Goal: Information Seeking & Learning: Learn about a topic

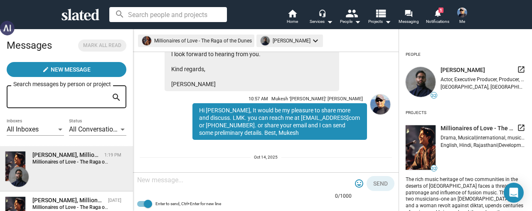
scroll to position [213, 0]
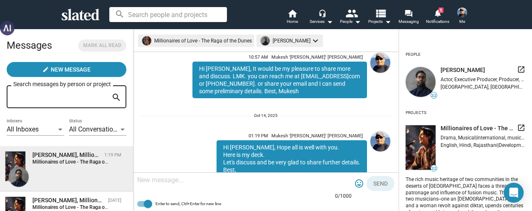
click at [332, 95] on div "Hi [PERSON_NAME], It would be my pleasure to share more and discuss. LMK. you c…" at bounding box center [279, 79] width 174 height 37
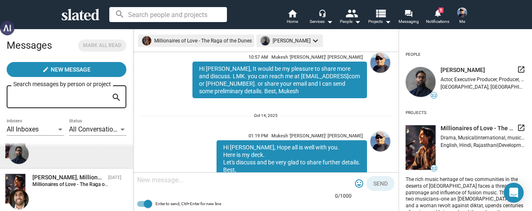
scroll to position [42, 0]
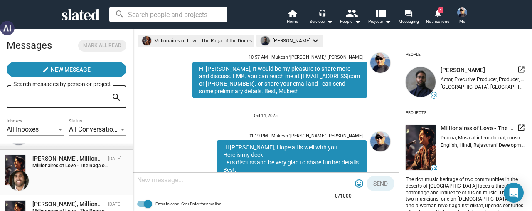
click at [66, 162] on div "[PERSON_NAME], Millionaires of Love - The Raga of the Dunes" at bounding box center [68, 159] width 72 height 8
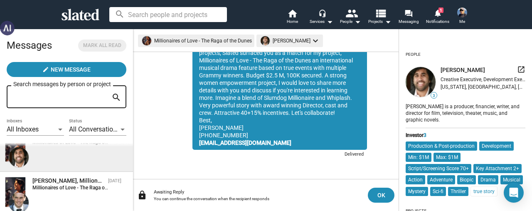
scroll to position [83, 0]
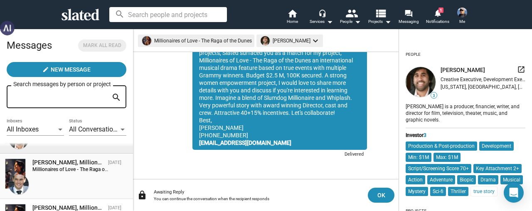
click at [66, 162] on div "[PERSON_NAME], Millionaires of Love - The Raga of the Dunes" at bounding box center [68, 162] width 72 height 8
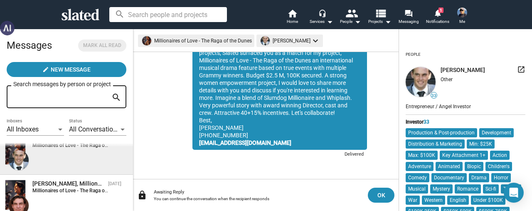
scroll to position [125, 0]
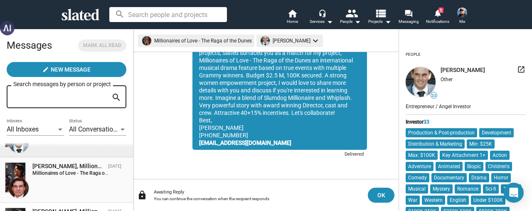
click at [65, 169] on div "[PERSON_NAME], Millionaires of Love - The Raga of the Dunes" at bounding box center [68, 166] width 72 height 8
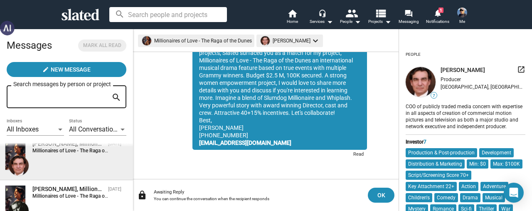
scroll to position [166, 0]
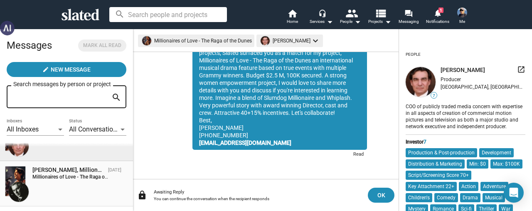
click at [77, 169] on div "[PERSON_NAME], Millionaires of Love - The Raga of the Dunes" at bounding box center [68, 170] width 72 height 8
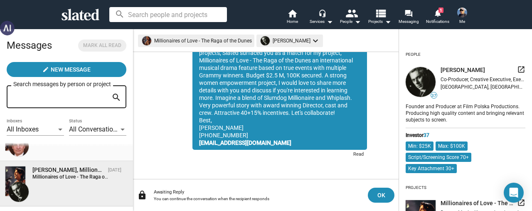
scroll to position [208, 0]
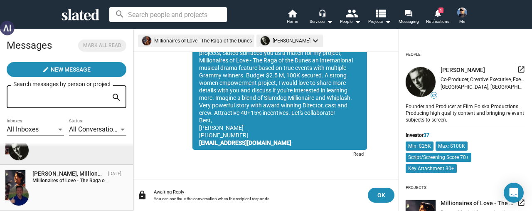
click at [67, 177] on div "[PERSON_NAME], Millionaires of Love - The Raga of the Dunes" at bounding box center [68, 174] width 72 height 8
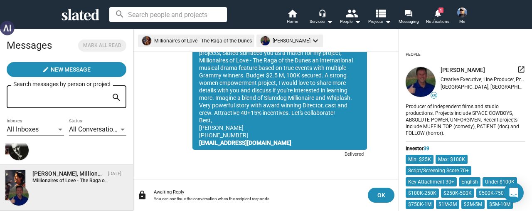
scroll to position [249, 0]
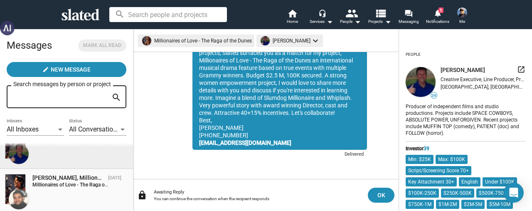
click at [67, 178] on div "[PERSON_NAME], Millionaires of Love - The Raga of the Dunes" at bounding box center [68, 178] width 72 height 8
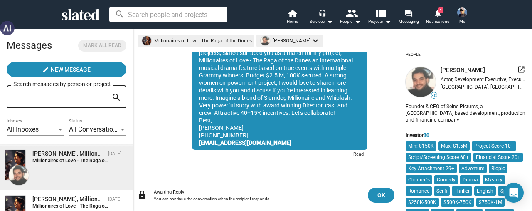
scroll to position [291, 0]
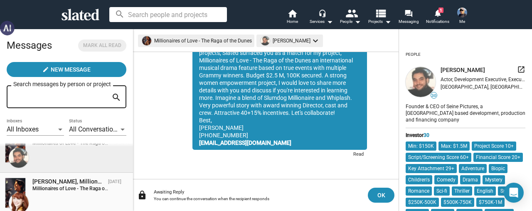
click at [66, 184] on div "[PERSON_NAME], Millionaires of Love - The Raga of the Dunes" at bounding box center [68, 181] width 72 height 8
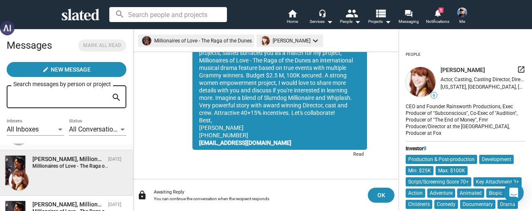
scroll to position [332, 0]
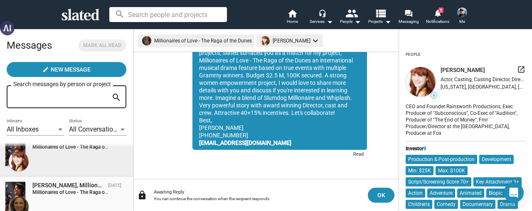
click at [64, 193] on strong "Millionaires of Love - The Raga of the Dunes:" at bounding box center [81, 192] width 99 height 6
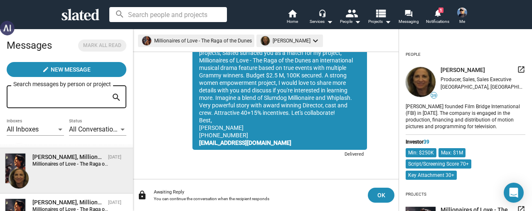
scroll to position [374, 0]
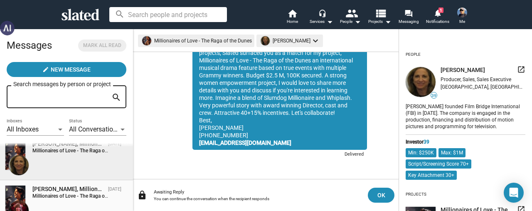
click at [64, 192] on div "[PERSON_NAME], Millionaires of Love - The Raga of the Dunes" at bounding box center [68, 189] width 72 height 8
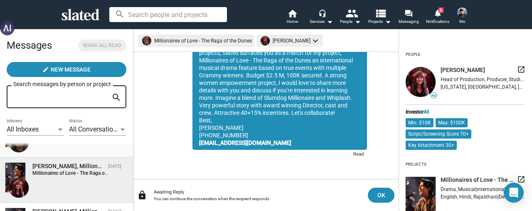
scroll to position [415, 0]
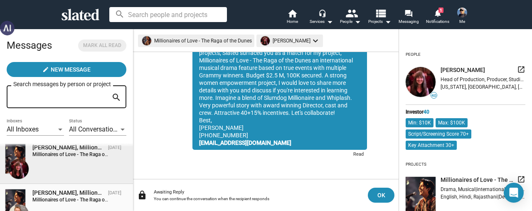
click at [70, 202] on strong "Millionaires of Love - The Raga of the Dunes:" at bounding box center [81, 200] width 99 height 6
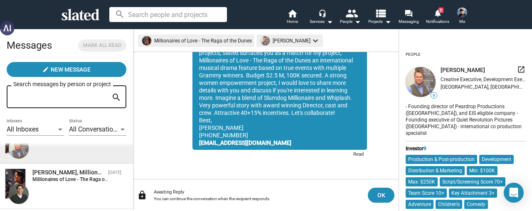
scroll to position [499, 0]
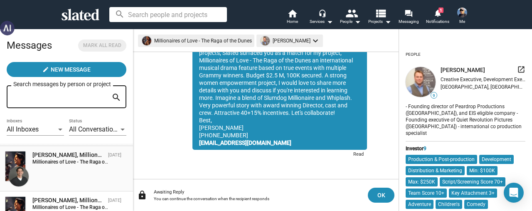
click at [77, 163] on strong "Millionaires of Love - The Raga of the Dunes:" at bounding box center [81, 162] width 99 height 6
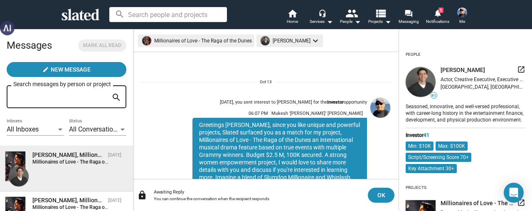
scroll to position [79, 0]
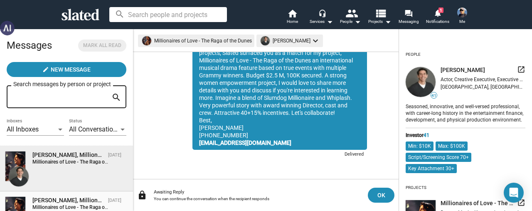
click at [65, 200] on div "[PERSON_NAME], Millionaires of Love - The Raga of the Dunes" at bounding box center [68, 200] width 72 height 8
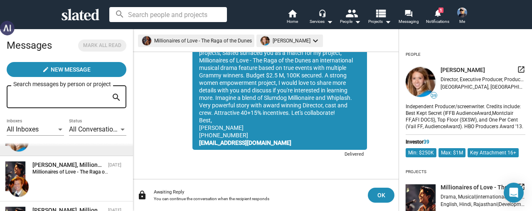
scroll to position [582, 0]
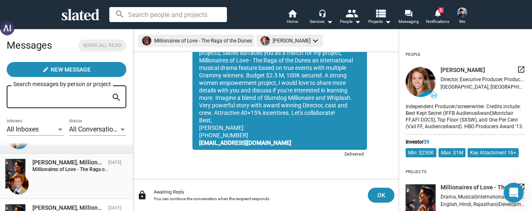
click at [71, 171] on strong "Millionaires of Love - The Raga of the Dunes:" at bounding box center [81, 169] width 99 height 6
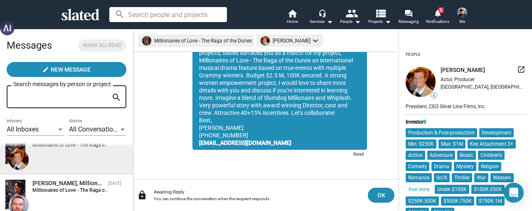
scroll to position [623, 0]
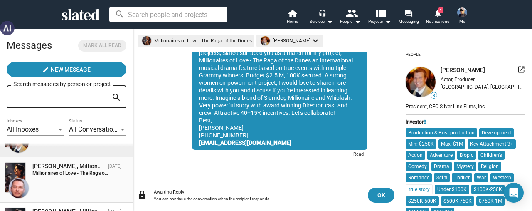
click at [65, 175] on strong "Millionaires of Love - The Raga of the Dunes:" at bounding box center [81, 173] width 99 height 6
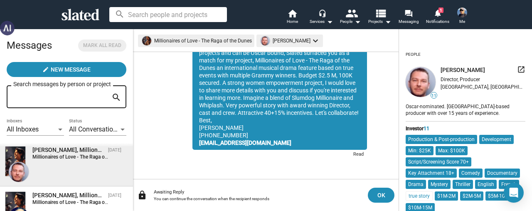
scroll to position [665, 0]
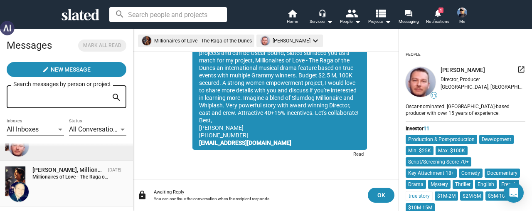
click at [65, 176] on strong "Millionaires of Love - The Raga of the Dunes:" at bounding box center [81, 177] width 99 height 6
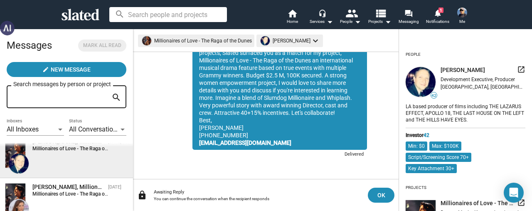
scroll to position [706, 0]
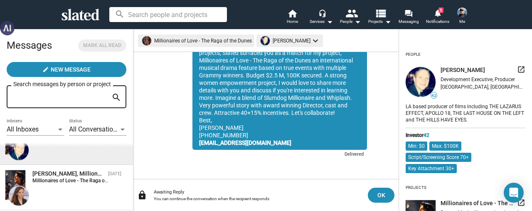
click at [65, 176] on div "[PERSON_NAME], Millionaires of Love - The Raga of the Dunes" at bounding box center [68, 174] width 72 height 8
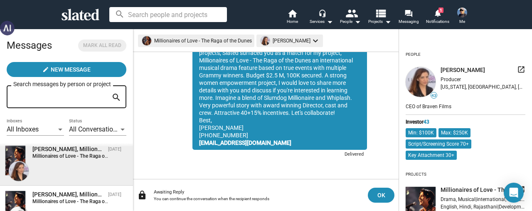
scroll to position [748, 0]
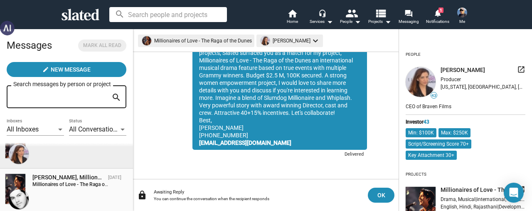
click at [64, 177] on div "[PERSON_NAME], Millionaires of Love - The Raga of the Dunes" at bounding box center [68, 177] width 72 height 8
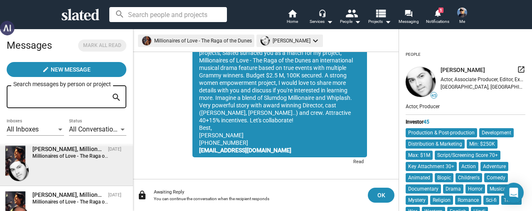
scroll to position [789, 0]
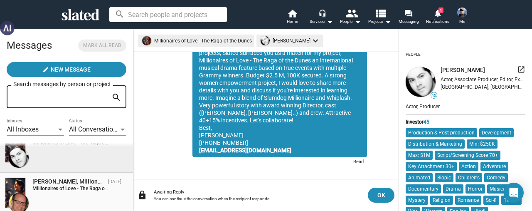
click at [64, 189] on strong "Millionaires of Love - The Raga of the Dunes:" at bounding box center [81, 188] width 99 height 6
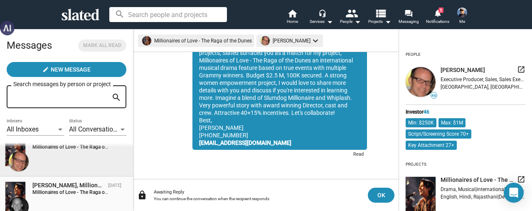
click at [66, 193] on strong "Millionaires of Love - The Raga of the Dunes:" at bounding box center [81, 192] width 99 height 6
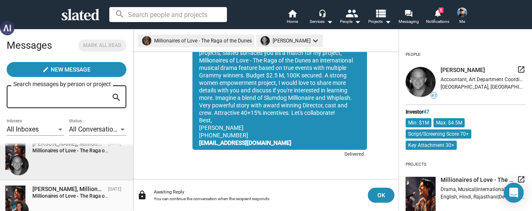
click at [64, 189] on div "[PERSON_NAME], Millionaires of Love - The Raga of the Dunes" at bounding box center [68, 189] width 72 height 8
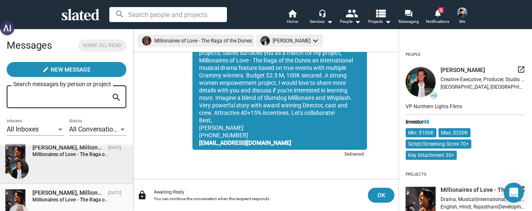
click at [66, 197] on strong "Millionaires of Love - The Raga of the Dunes:" at bounding box center [81, 200] width 99 height 6
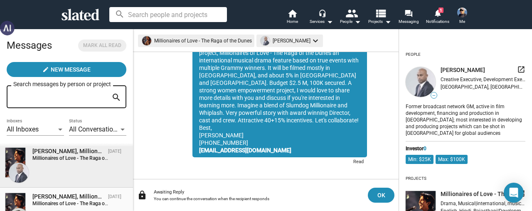
click at [68, 197] on div "[PERSON_NAME], Millionaires of Love - The Raga of the Dunes" at bounding box center [68, 196] width 72 height 8
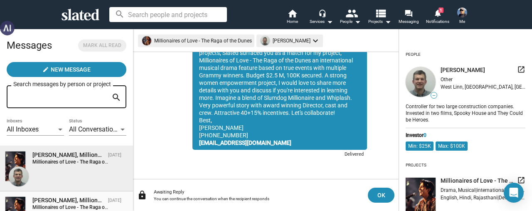
drag, startPoint x: 68, startPoint y: 203, endPoint x: 68, endPoint y: 199, distance: 4.2
click at [68, 202] on div "[PERSON_NAME], Millionaires of Love - The Raga of the Dunes" at bounding box center [68, 200] width 72 height 8
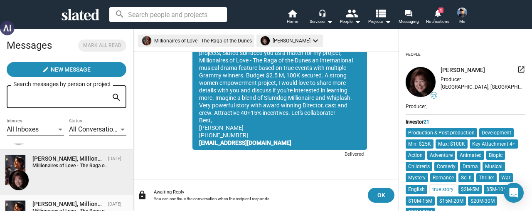
click at [66, 203] on div "[PERSON_NAME], Millionaires of Love - The Raga of the Dunes" at bounding box center [68, 204] width 72 height 8
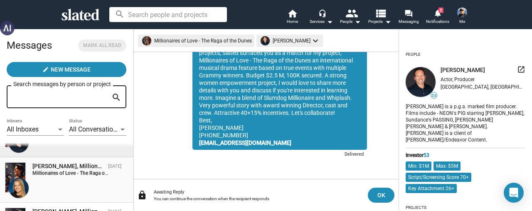
click at [67, 175] on strong "Millionaires of Love - The Raga of the Dunes:" at bounding box center [81, 173] width 99 height 6
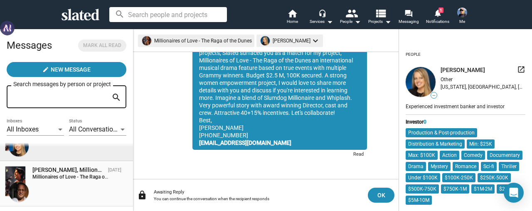
click at [78, 174] on strong "Millionaires of Love - The Raga of the Dunes:" at bounding box center [81, 177] width 99 height 6
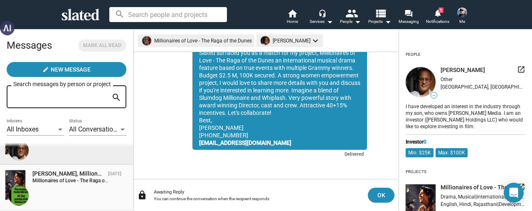
click at [75, 177] on div "[PERSON_NAME], Millionaires of Love - The Raga of the Dunes" at bounding box center [68, 174] width 72 height 8
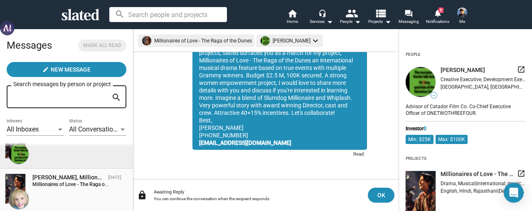
click at [74, 181] on div "[PERSON_NAME], Millionaires of Love - The Raga of the Dunes" at bounding box center [68, 177] width 72 height 8
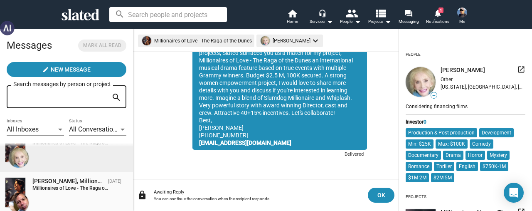
click at [75, 183] on div "[PERSON_NAME], Millionaires of Love - The Raga of the Dunes" at bounding box center [68, 181] width 72 height 8
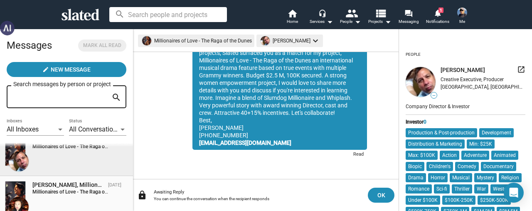
click at [73, 185] on div "[PERSON_NAME], Millionaires of Love - The Raga of the Dunes" at bounding box center [68, 185] width 72 height 8
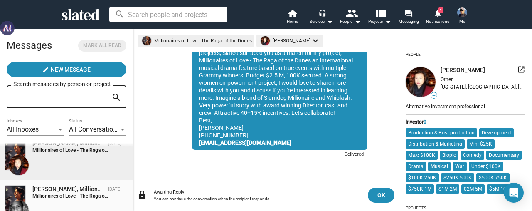
click at [74, 185] on div "[PERSON_NAME], Millionaires of Love - The Raga of the Dunes" at bounding box center [68, 189] width 72 height 8
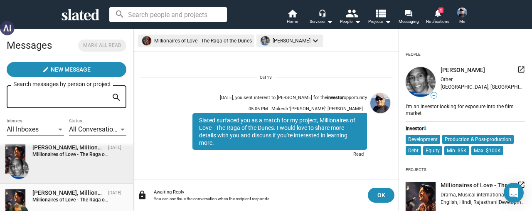
click at [73, 191] on div "[PERSON_NAME], Millionaires of Love - The Raga of the Dunes" at bounding box center [68, 193] width 72 height 8
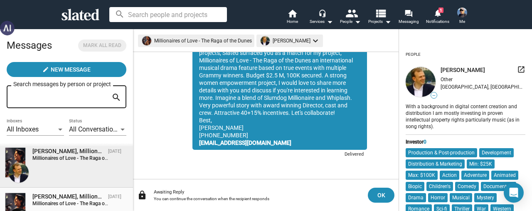
click at [73, 193] on div "[PERSON_NAME], Millionaires of Love - The Raga of the Dunes" at bounding box center [68, 196] width 72 height 8
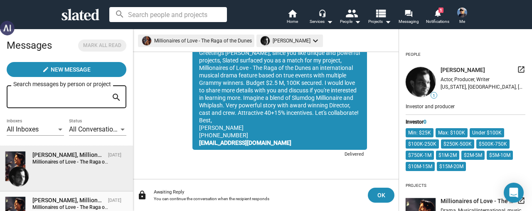
click at [71, 198] on div "[PERSON_NAME], Millionaires of Love - The Raga of the Dunes" at bounding box center [68, 200] width 72 height 8
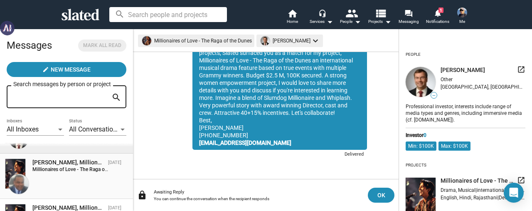
click at [70, 176] on div "[PERSON_NAME], Millionaires of Love - The Raga of the Dunes [DATE] Millionaires…" at bounding box center [66, 175] width 123 height 35
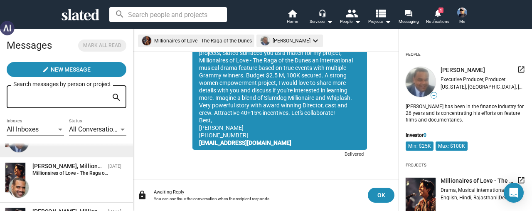
click at [70, 176] on strong "Millionaires of Love - The Raga of the Dunes:" at bounding box center [81, 173] width 99 height 6
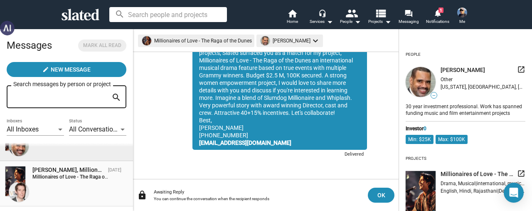
click at [69, 177] on strong "Millionaires of Love - The Raga of the Dunes:" at bounding box center [81, 177] width 99 height 6
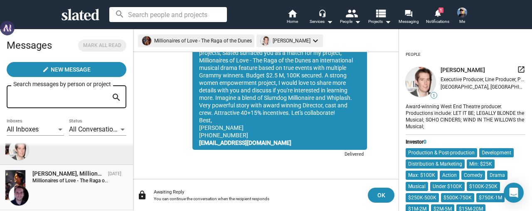
click at [70, 170] on div "[PERSON_NAME], Millionaires of Love - The Raga of the Dunes" at bounding box center [68, 174] width 72 height 8
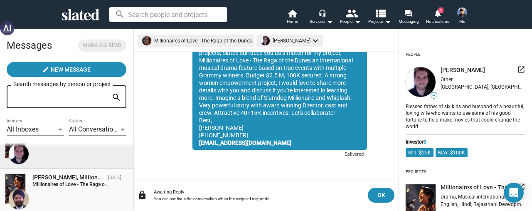
click at [70, 182] on strong "Millionaires of Love - The Raga of the Dunes:" at bounding box center [81, 184] width 99 height 6
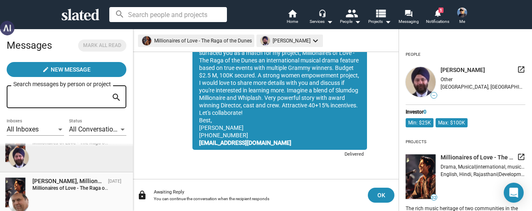
click at [65, 182] on div "[PERSON_NAME], Millionaires of Love - The Raga of the Dunes" at bounding box center [68, 181] width 72 height 8
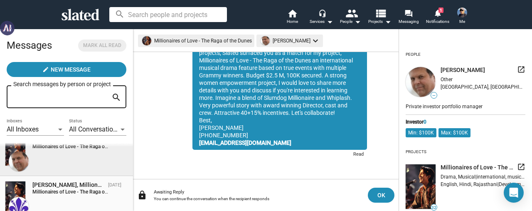
click at [65, 189] on div "[PERSON_NAME], Millionaires of Love - The Raga of the Dunes" at bounding box center [68, 185] width 72 height 8
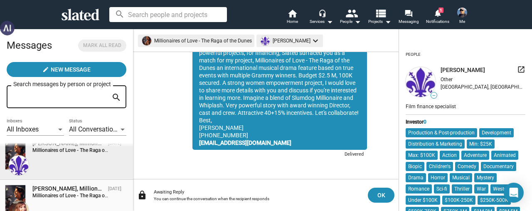
click at [68, 189] on div "[PERSON_NAME], Millionaires of Love - The Raga of the Dunes" at bounding box center [68, 188] width 72 height 8
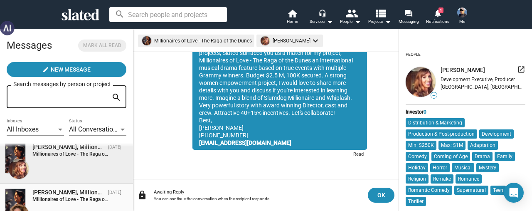
click at [59, 196] on div "[PERSON_NAME], Millionaires of Love - The Raga of the Dunes" at bounding box center [68, 192] width 72 height 8
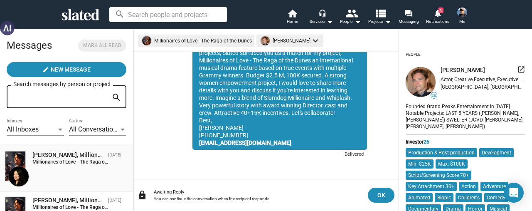
click at [66, 164] on strong "Millionaires of Love - The Raga of the Dunes:" at bounding box center [81, 162] width 99 height 6
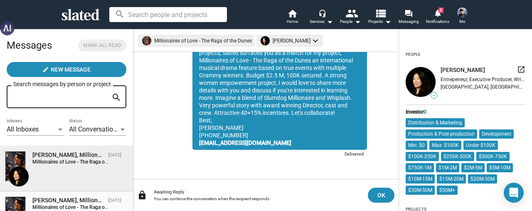
click at [60, 199] on div "[PERSON_NAME], Millionaires of Love - The Raga of the Dunes" at bounding box center [68, 200] width 72 height 8
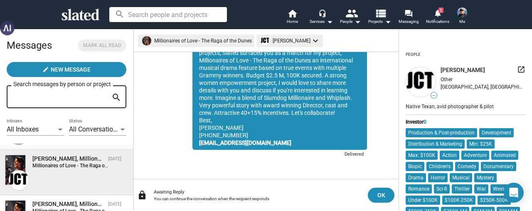
click at [68, 164] on strong "Millionaires of Love - The Raga of the Dunes:" at bounding box center [81, 165] width 99 height 6
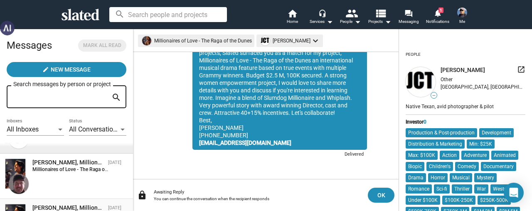
click at [69, 168] on strong "Millionaires of Love - The Raga of the Dunes:" at bounding box center [81, 169] width 99 height 6
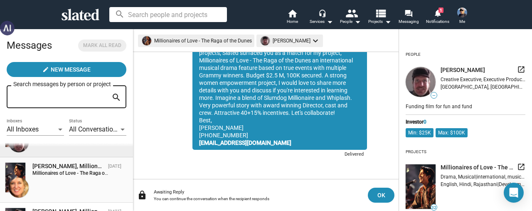
click at [69, 168] on div "[PERSON_NAME], Millionaires of Love - The Raga of the Dunes" at bounding box center [68, 166] width 72 height 8
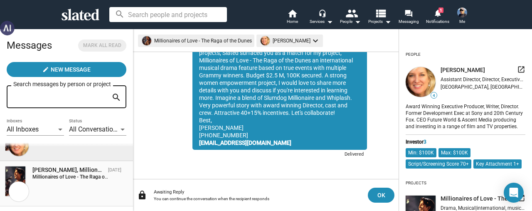
click at [69, 172] on div "[PERSON_NAME], Millionaires of Love - The Raga of the Dunes" at bounding box center [68, 170] width 72 height 8
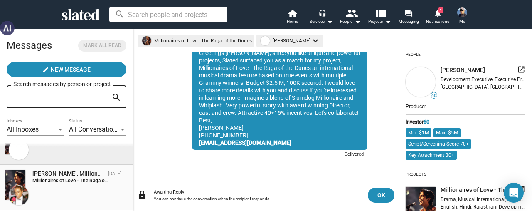
click at [68, 177] on div "[PERSON_NAME], Millionaires of Love - The Raga of the Dunes" at bounding box center [68, 174] width 72 height 8
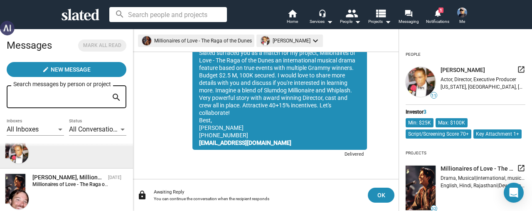
click at [68, 177] on div "[PERSON_NAME], Millionaires of Love - The Raga of the Dunes" at bounding box center [68, 177] width 72 height 8
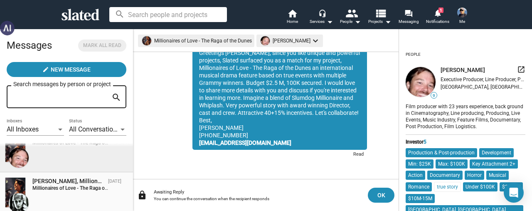
click at [73, 180] on div "[PERSON_NAME], Millionaires of Love - The Raga of the Dunes" at bounding box center [68, 181] width 72 height 8
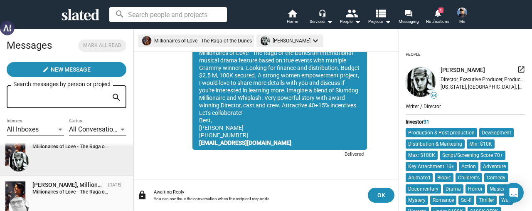
click at [75, 184] on div "[PERSON_NAME], Millionaires of Love - The Raga of the Dunes" at bounding box center [68, 185] width 72 height 8
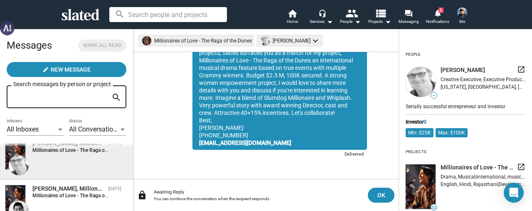
click at [75, 184] on span "[PERSON_NAME], Millionaires of Love - The Raga of the Dunes [DATE] Millionaires…" at bounding box center [66, 201] width 133 height 45
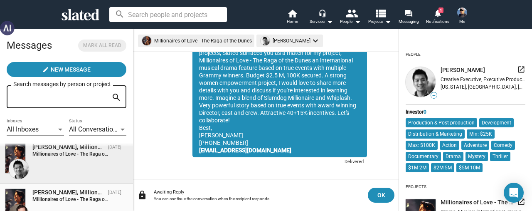
click at [76, 192] on div "[PERSON_NAME], Millionaires of Love - The Raga of the Dunes" at bounding box center [68, 192] width 72 height 8
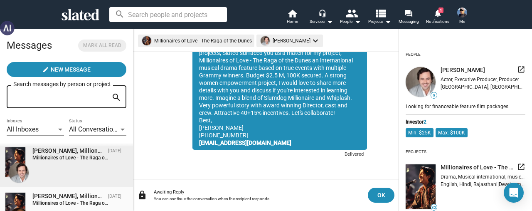
click at [77, 195] on div "[PERSON_NAME], Millionaires of Love - The Raga of the Dunes" at bounding box center [68, 196] width 72 height 8
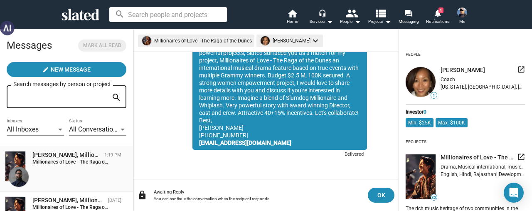
click at [72, 154] on div "[PERSON_NAME], Millionaires of Love - The Raga of the Dunes" at bounding box center [66, 155] width 69 height 8
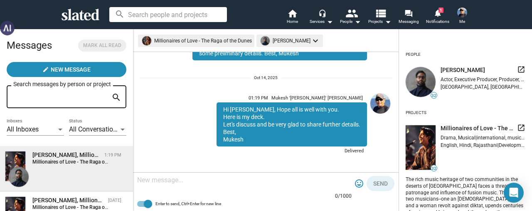
scroll to position [255, 0]
